Goal: Task Accomplishment & Management: Use online tool/utility

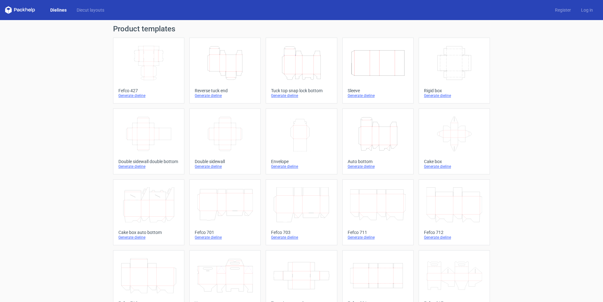
click at [224, 69] on icon "Height Depth Width" at bounding box center [225, 63] width 56 height 35
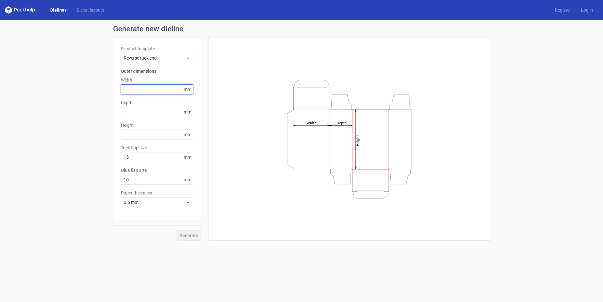
click at [149, 90] on input "text" at bounding box center [157, 89] width 72 height 10
type input "50"
type input "180"
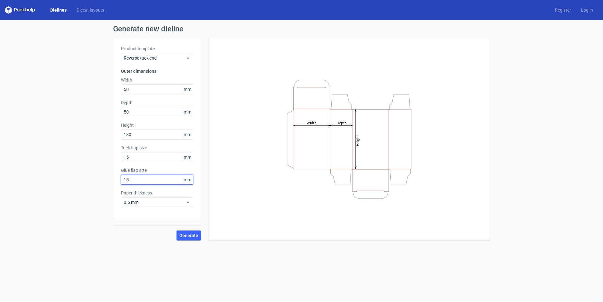
type input "15"
click at [149, 199] on span "0.5 mm" at bounding box center [155, 202] width 62 height 6
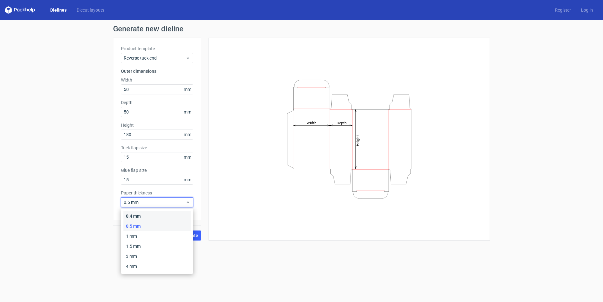
click at [147, 212] on div "0.4 mm" at bounding box center [156, 216] width 67 height 10
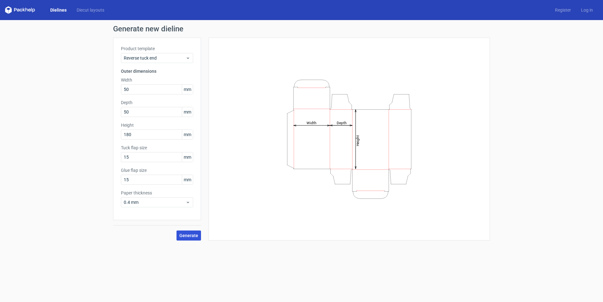
drag, startPoint x: 189, startPoint y: 234, endPoint x: 202, endPoint y: 245, distance: 16.8
click at [189, 234] on span "Generate" at bounding box center [188, 235] width 19 height 4
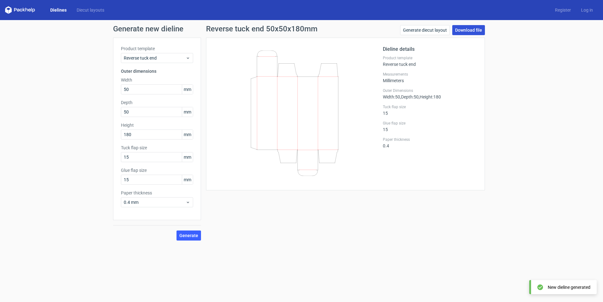
click at [470, 30] on link "Download file" at bounding box center [468, 30] width 33 height 10
